Goal: Task Accomplishment & Management: Manage account settings

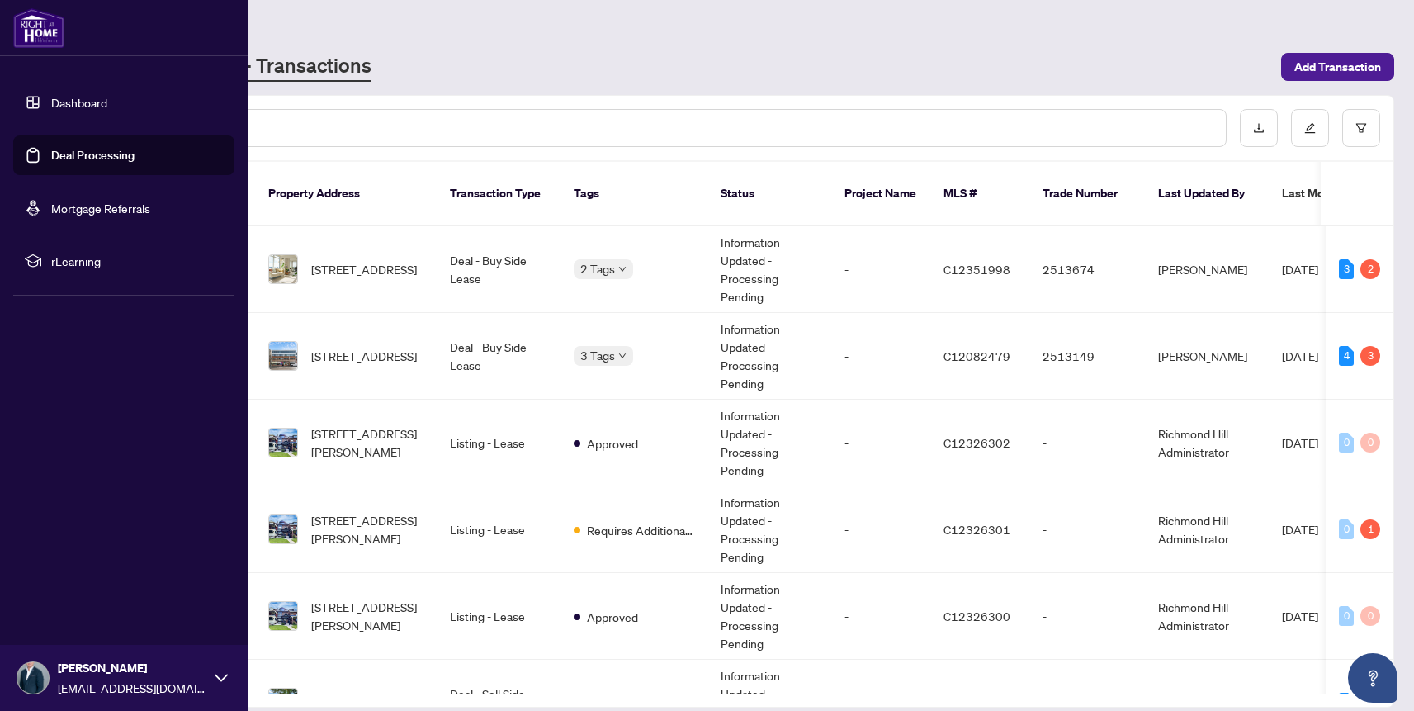
click at [51, 150] on link "Deal Processing" at bounding box center [92, 155] width 83 height 15
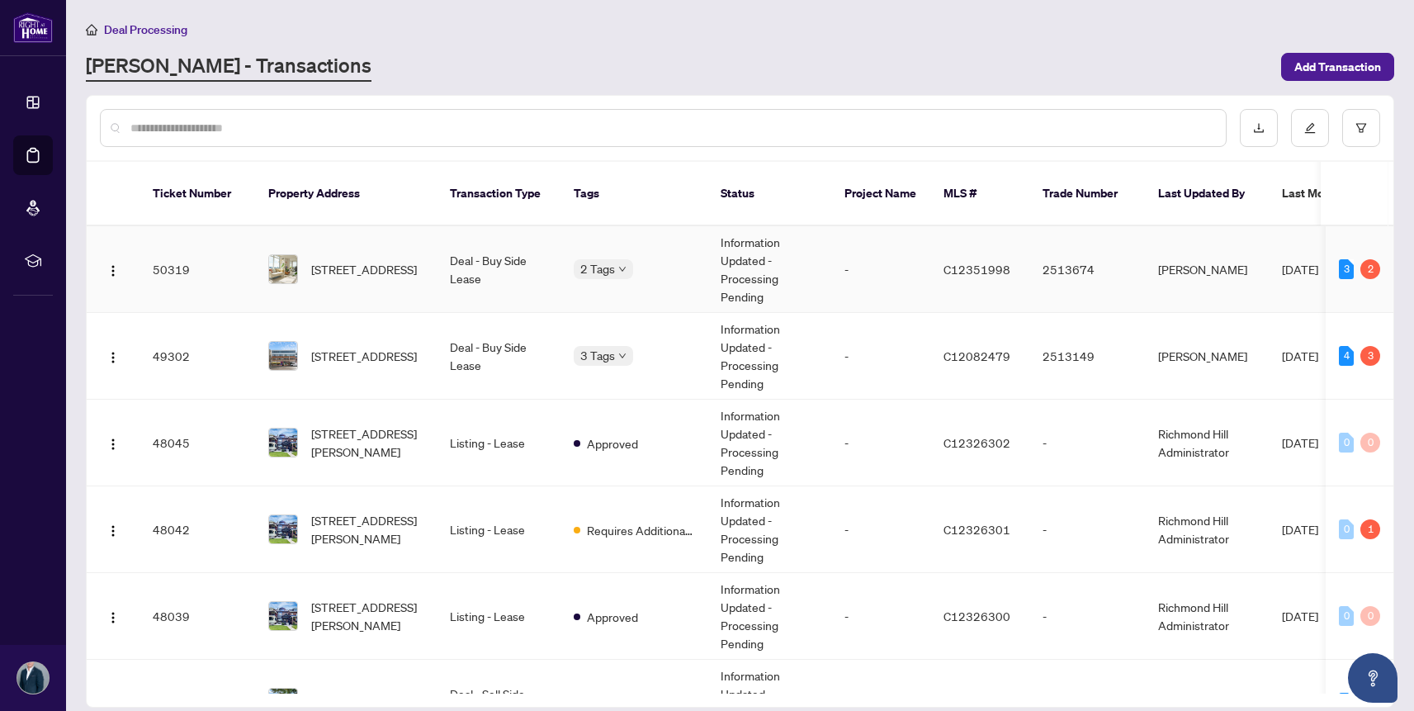
click at [131, 255] on td at bounding box center [113, 269] width 53 height 87
click at [112, 264] on img "button" at bounding box center [112, 270] width 13 height 13
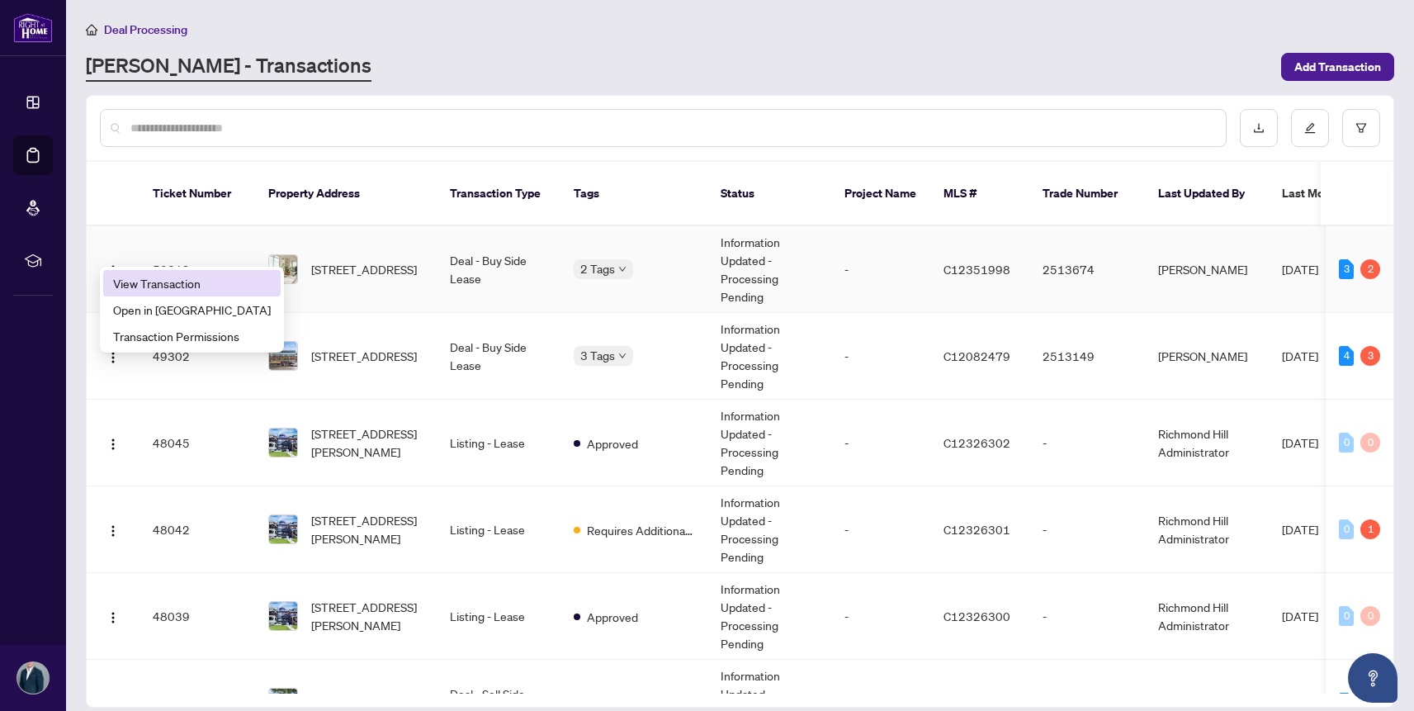
click at [144, 273] on li "View Transaction" at bounding box center [191, 283] width 177 height 26
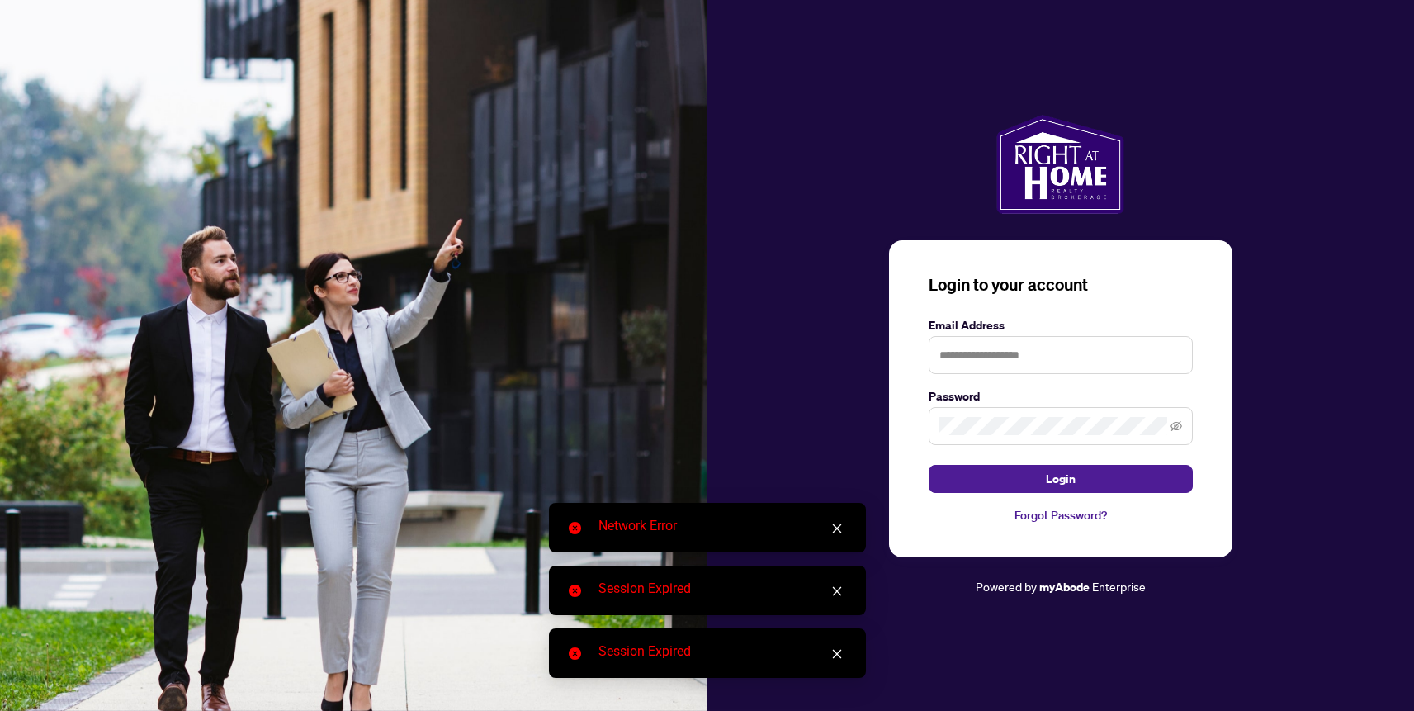
click at [1215, 62] on div "Login to your account Email Address Password Login Forgot Password? Powered by …" at bounding box center [1060, 355] width 707 height 711
type input "**********"
click at [1053, 456] on form "**********" at bounding box center [1061, 404] width 264 height 177
click at [1048, 475] on span "Login" at bounding box center [1061, 479] width 30 height 26
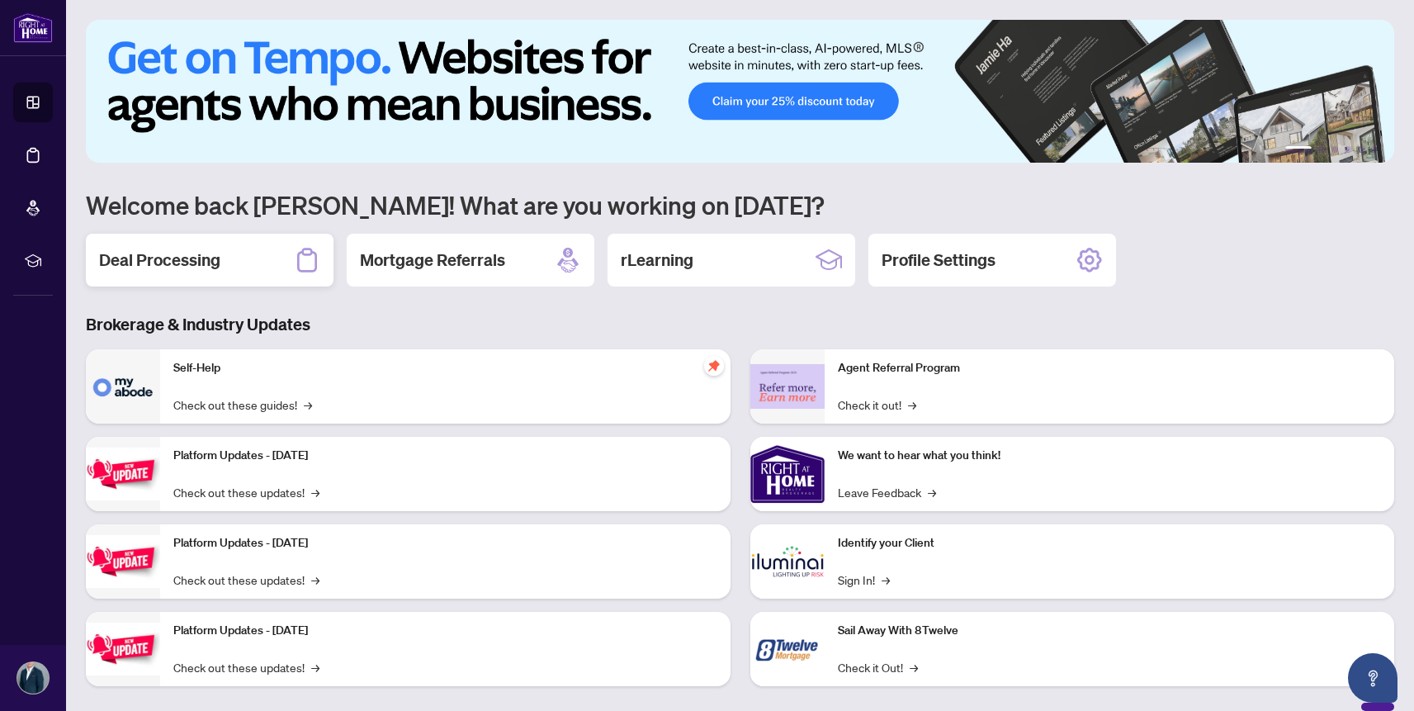
click at [253, 248] on div "Deal Processing" at bounding box center [210, 260] width 248 height 53
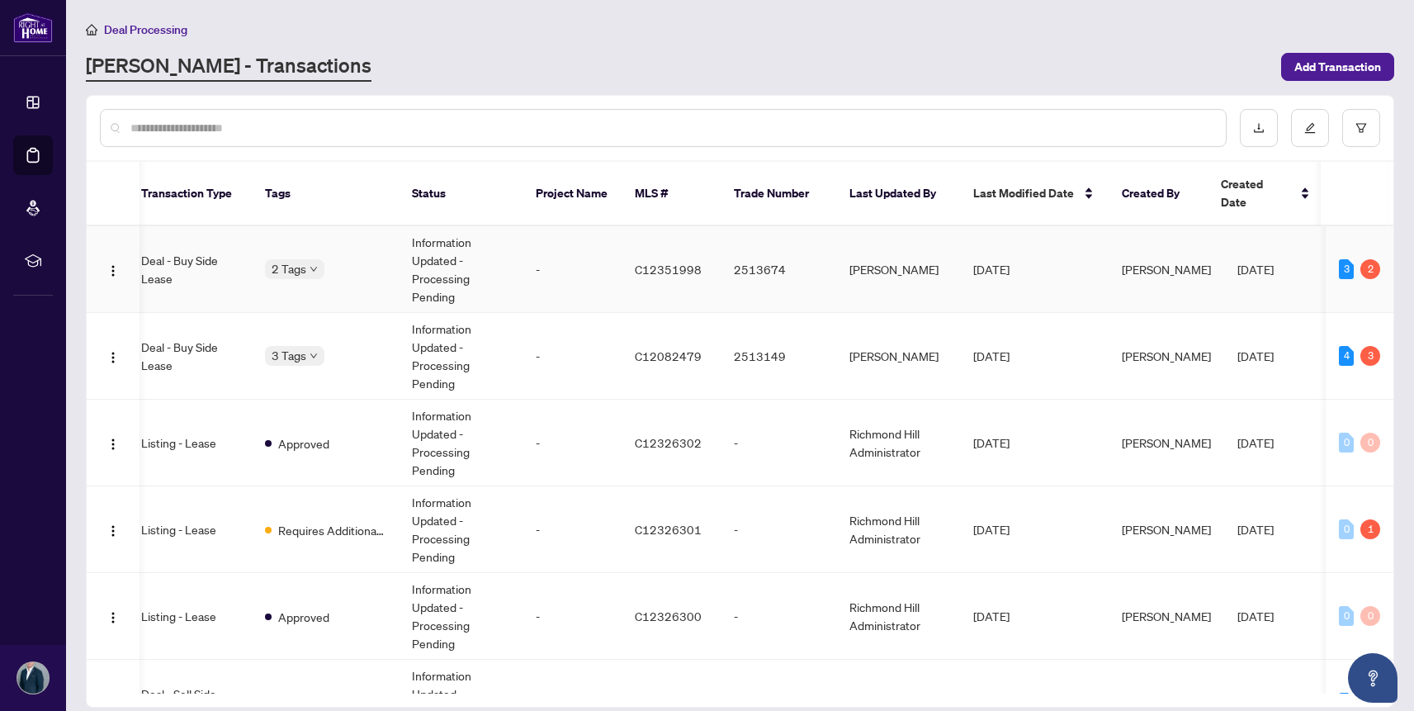
scroll to position [0, 311]
click at [119, 264] on img "button" at bounding box center [112, 270] width 13 height 13
click at [165, 278] on span "View Transaction" at bounding box center [192, 283] width 158 height 18
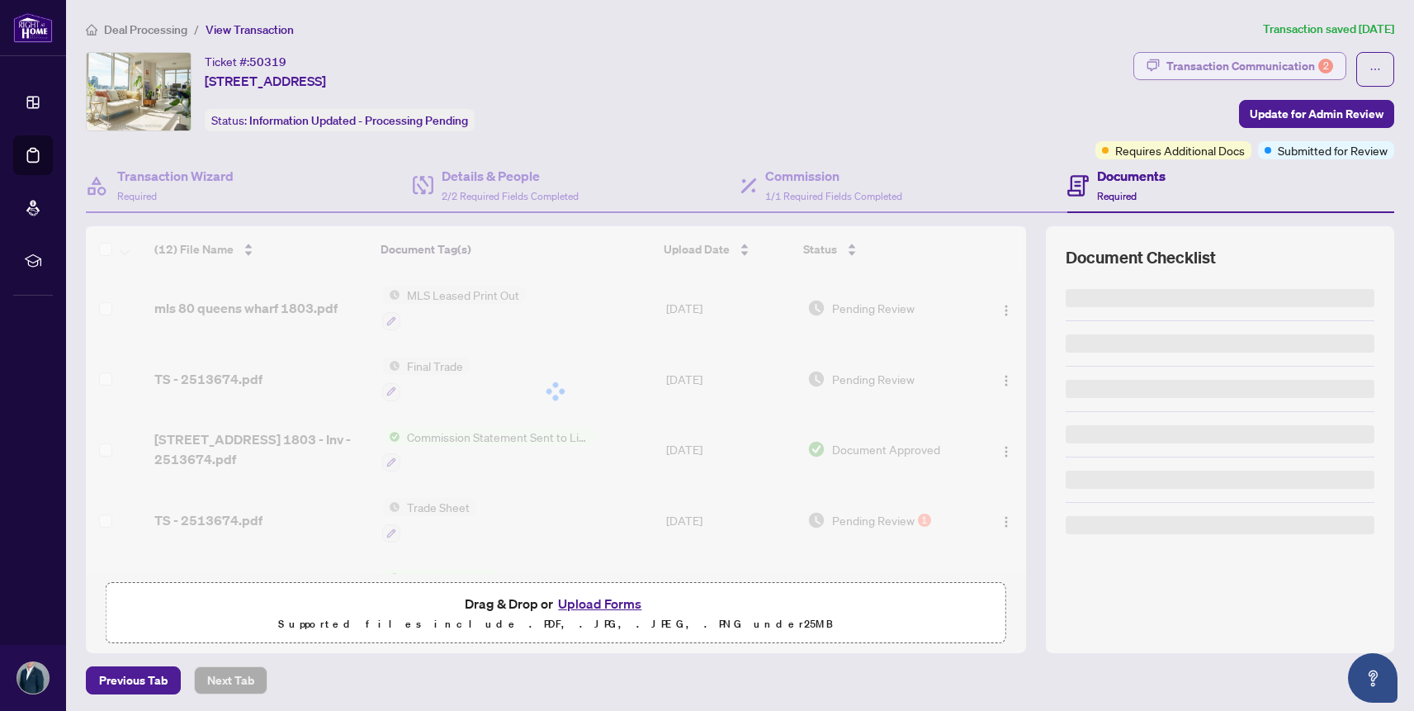
click at [1241, 71] on div "Transaction Communication 2" at bounding box center [1249, 66] width 167 height 26
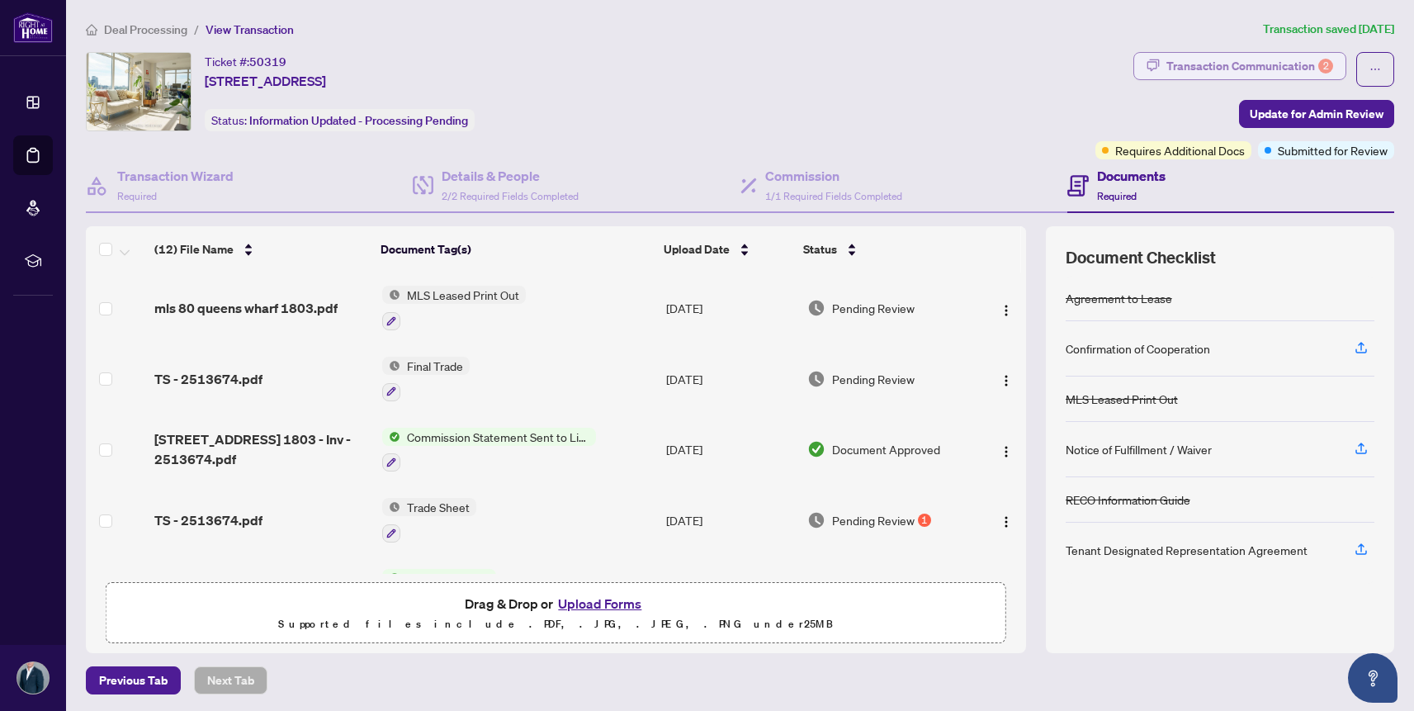
scroll to position [1, 0]
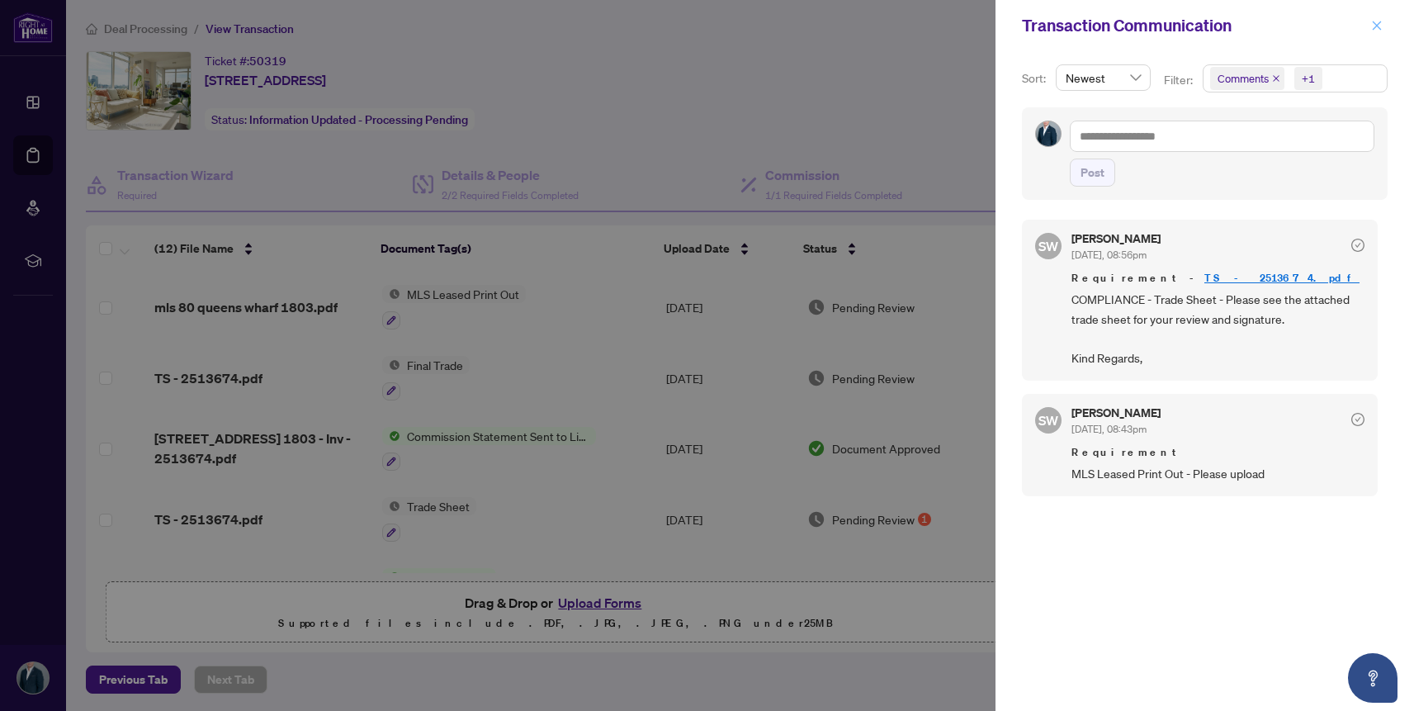
click at [1374, 24] on icon "close" at bounding box center [1377, 26] width 12 height 12
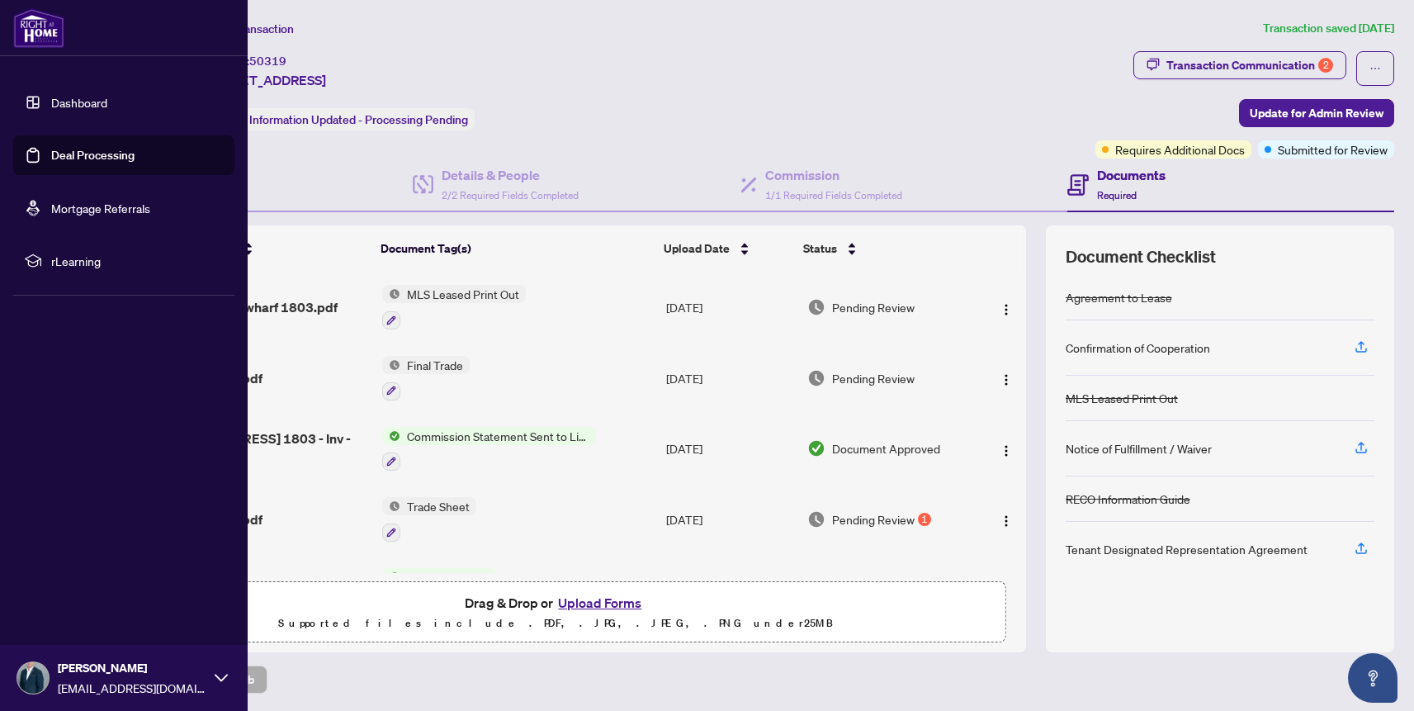
click at [78, 163] on link "Deal Processing" at bounding box center [92, 155] width 83 height 15
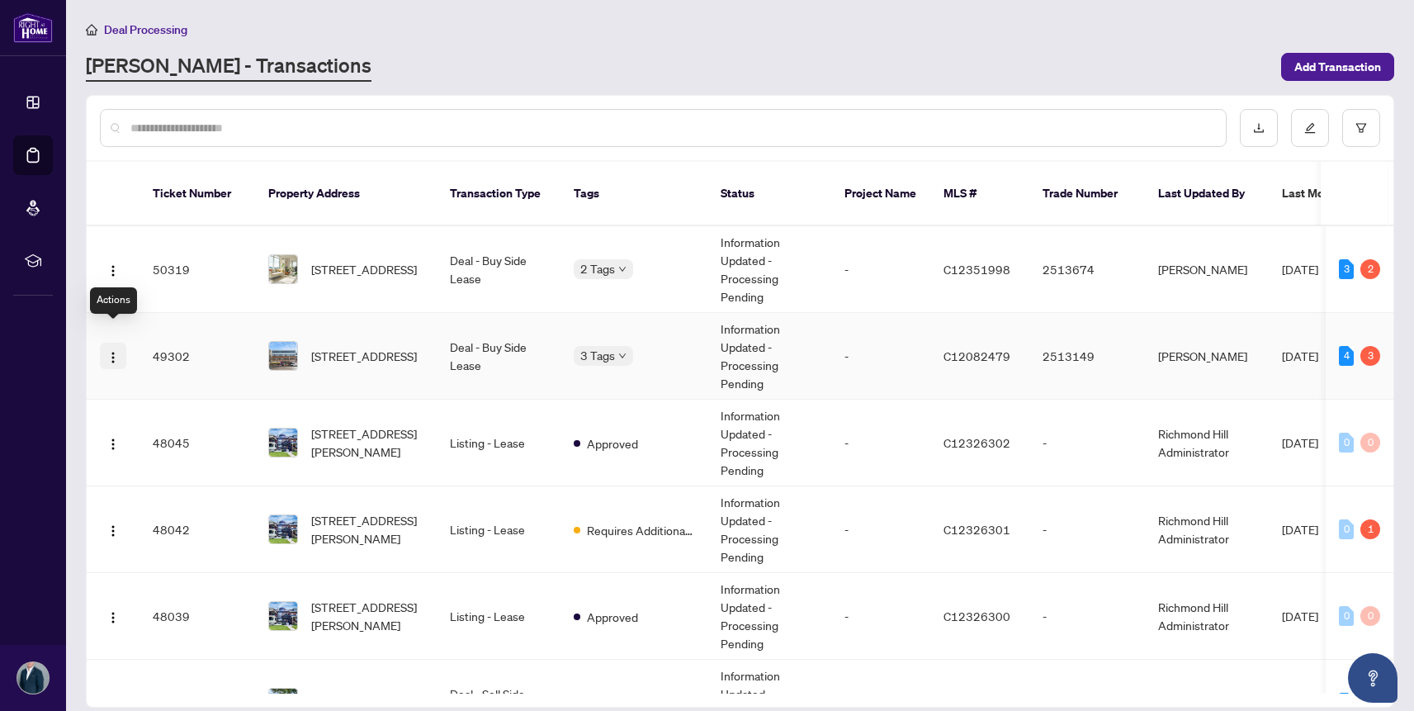
click at [118, 351] on img "button" at bounding box center [112, 357] width 13 height 13
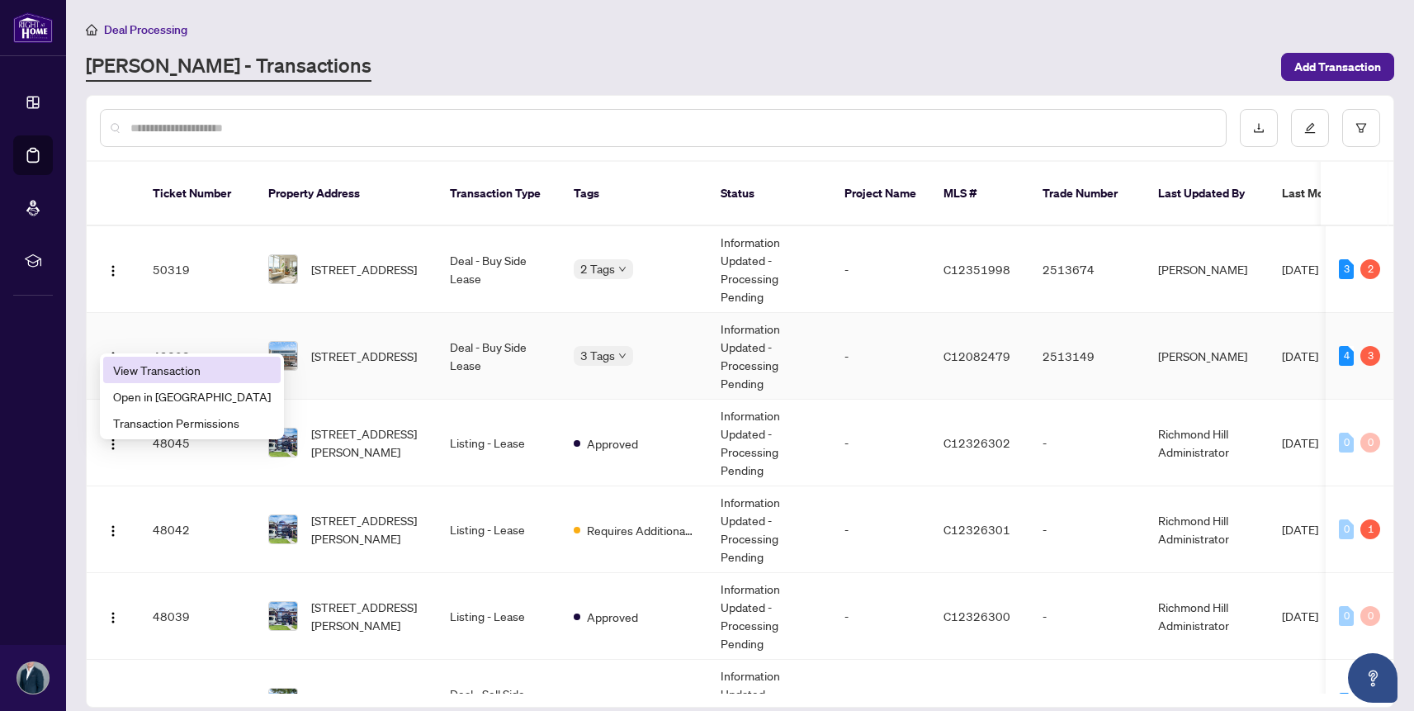
click at [153, 363] on span "View Transaction" at bounding box center [192, 370] width 158 height 18
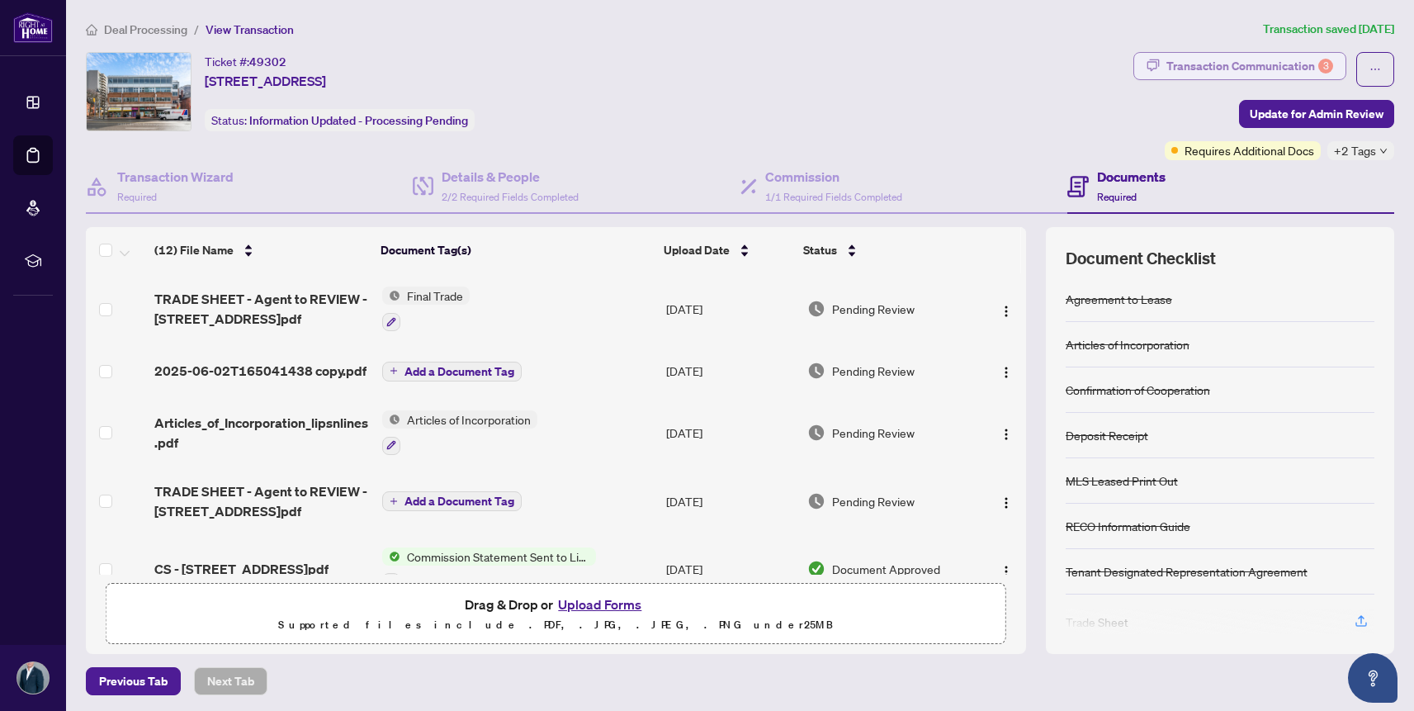
click at [1199, 68] on div "Transaction Communication 3" at bounding box center [1249, 66] width 167 height 26
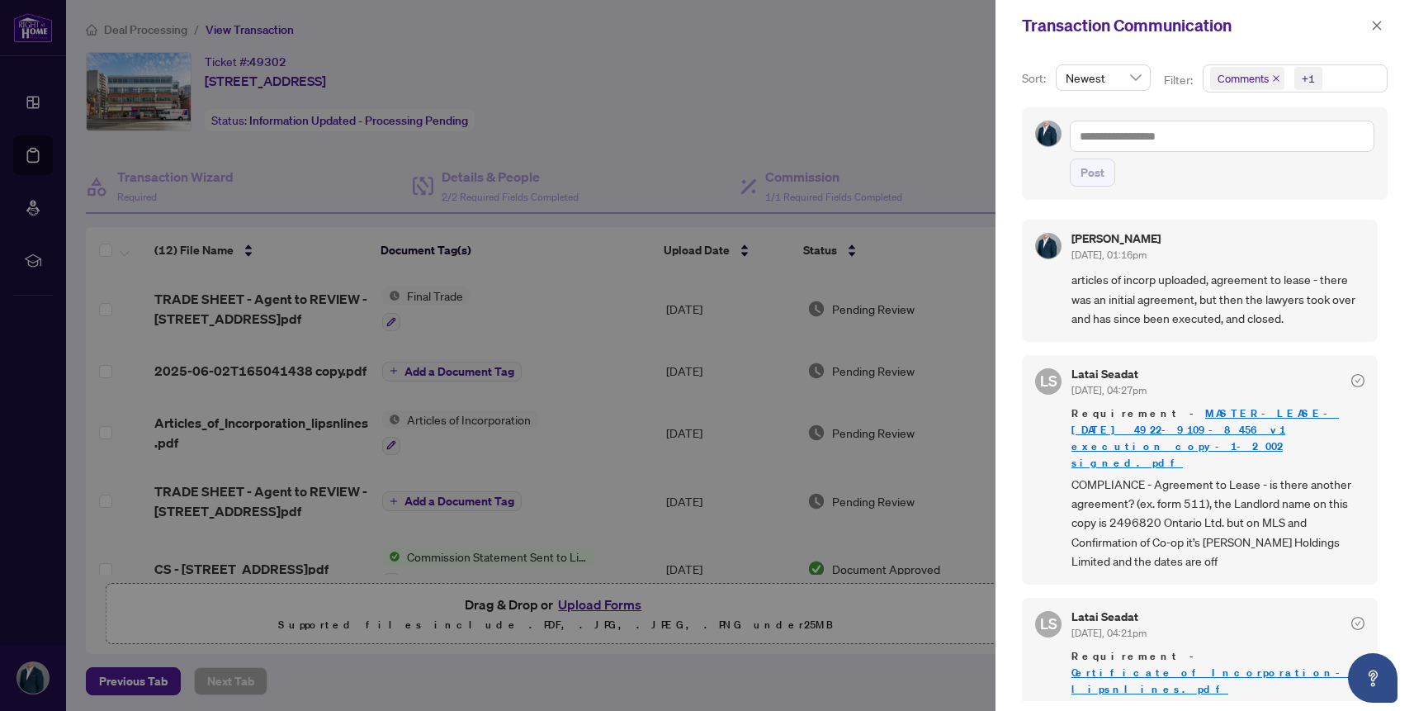
drag, startPoint x: 1381, startPoint y: 26, endPoint x: 1342, endPoint y: 25, distance: 38.8
click at [1381, 26] on icon "close" at bounding box center [1377, 26] width 12 height 12
